Goal: Task Accomplishment & Management: Manage account settings

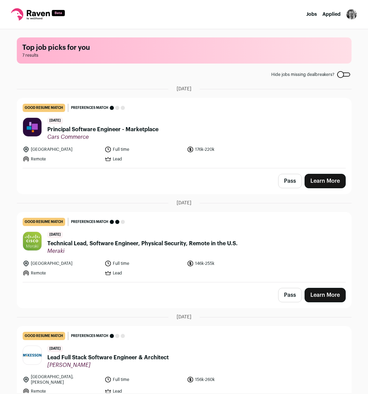
click at [114, 131] on span "Principal Software Engineer - Marketplace" at bounding box center [102, 129] width 111 height 8
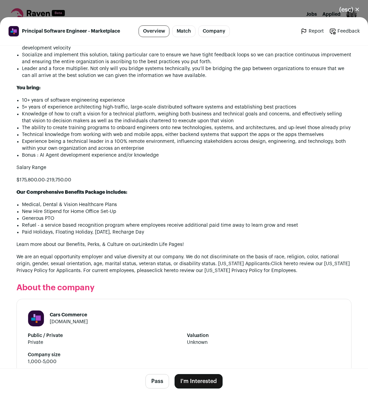
scroll to position [769, 0]
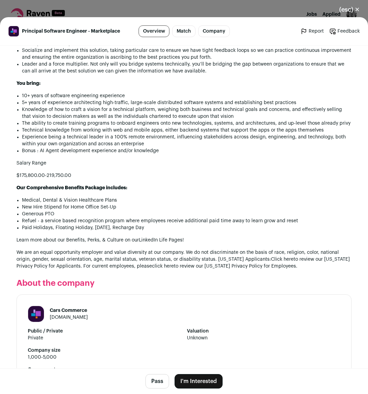
click at [69, 315] on link "carscommerce.inc" at bounding box center [69, 317] width 38 height 5
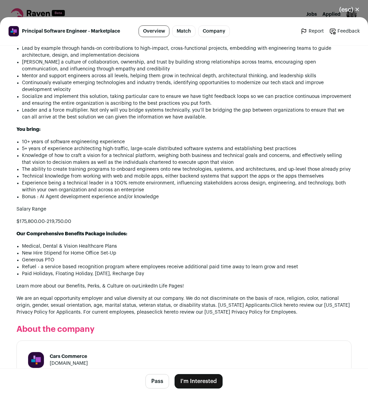
click at [160, 379] on button "Pass" at bounding box center [158, 381] width 24 height 14
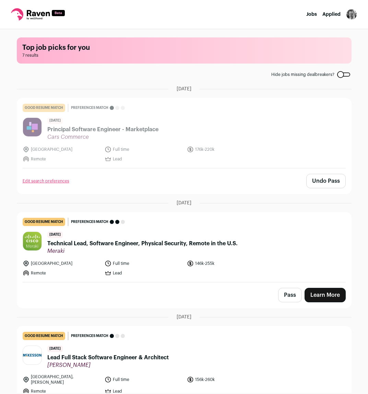
click at [140, 244] on span "Technical Lead, Software Engineer, Physical Security, Remote in the U.S." at bounding box center [142, 243] width 191 height 8
click at [139, 244] on span "Technical Lead, Software Engineer, Physical Security, Remote in the U.S." at bounding box center [142, 243] width 191 height 8
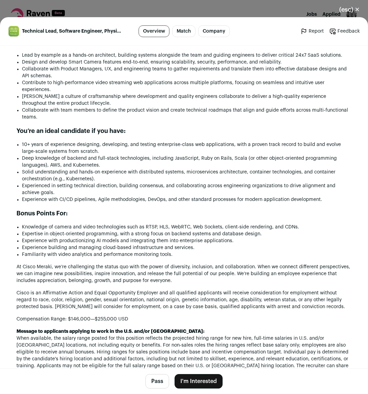
scroll to position [460, 0]
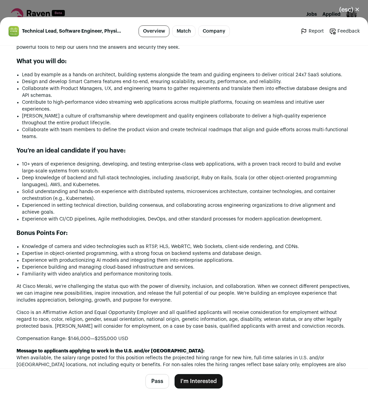
click at [157, 380] on button "Pass" at bounding box center [158, 381] width 24 height 14
